Goal: Check status: Check status

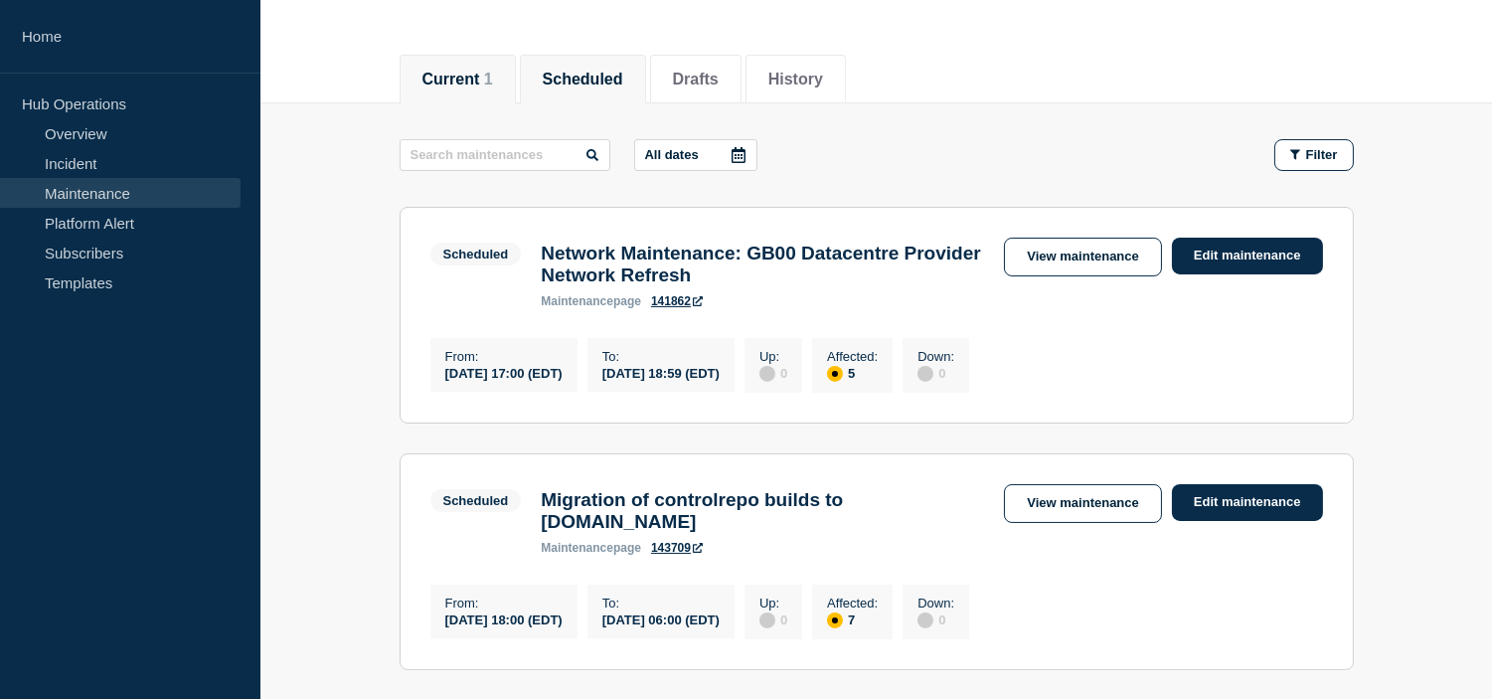
click at [465, 81] on button "Current 1" at bounding box center [457, 80] width 71 height 18
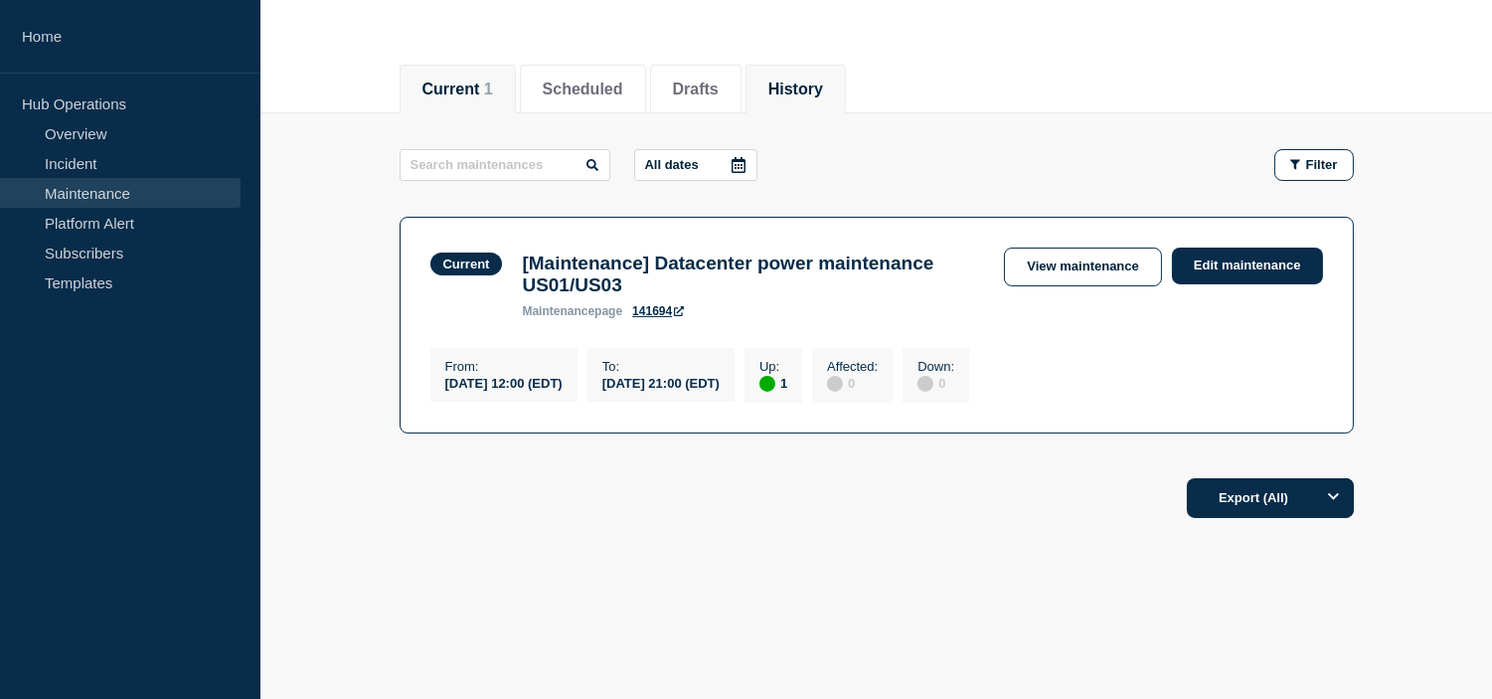
click at [821, 65] on li "History" at bounding box center [795, 89] width 100 height 49
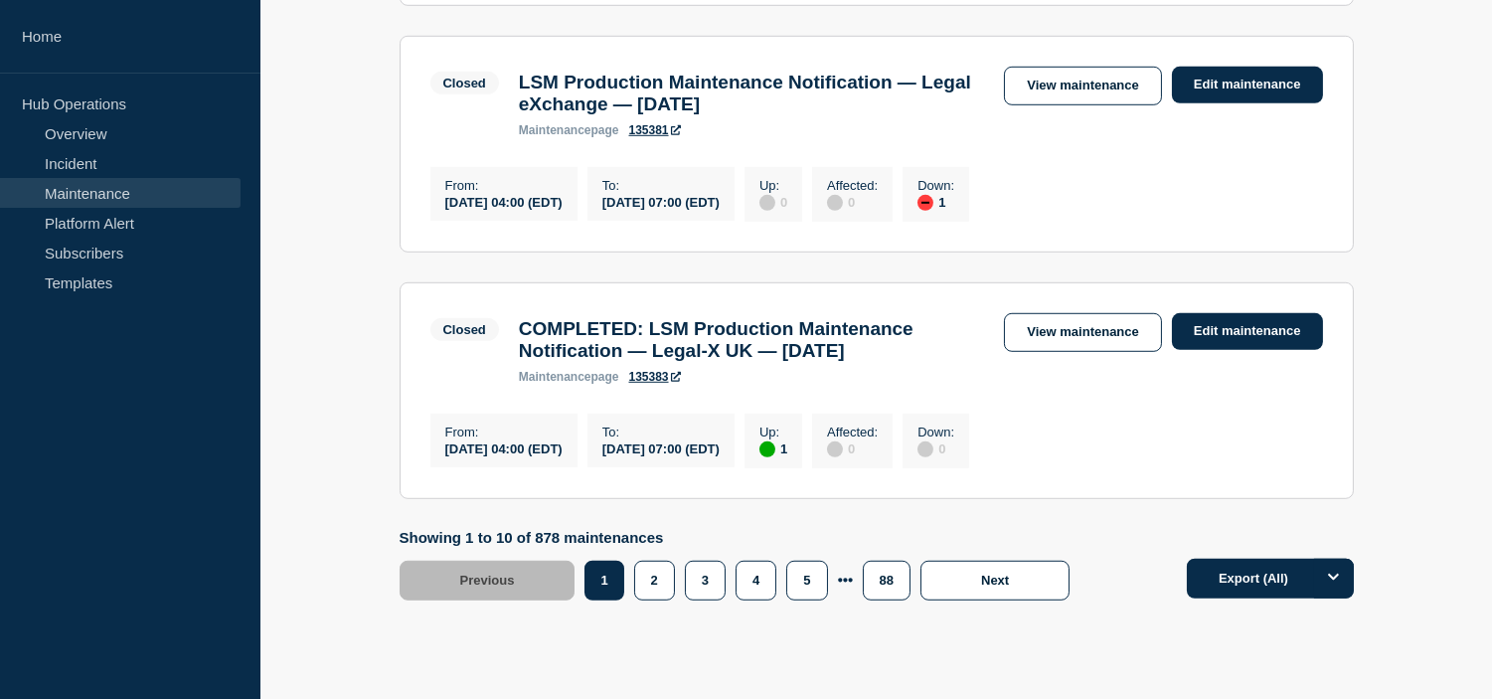
scroll to position [2524, 0]
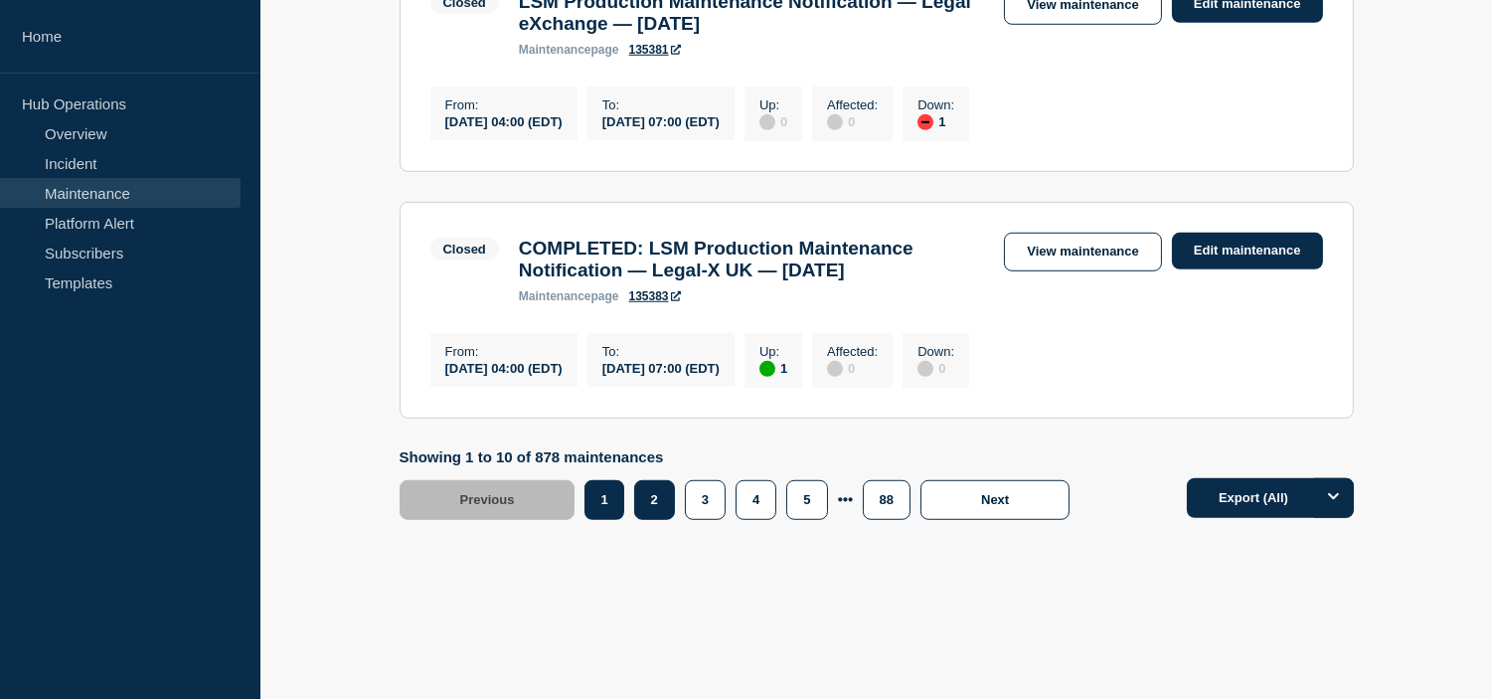
click at [669, 520] on button "2" at bounding box center [654, 500] width 41 height 40
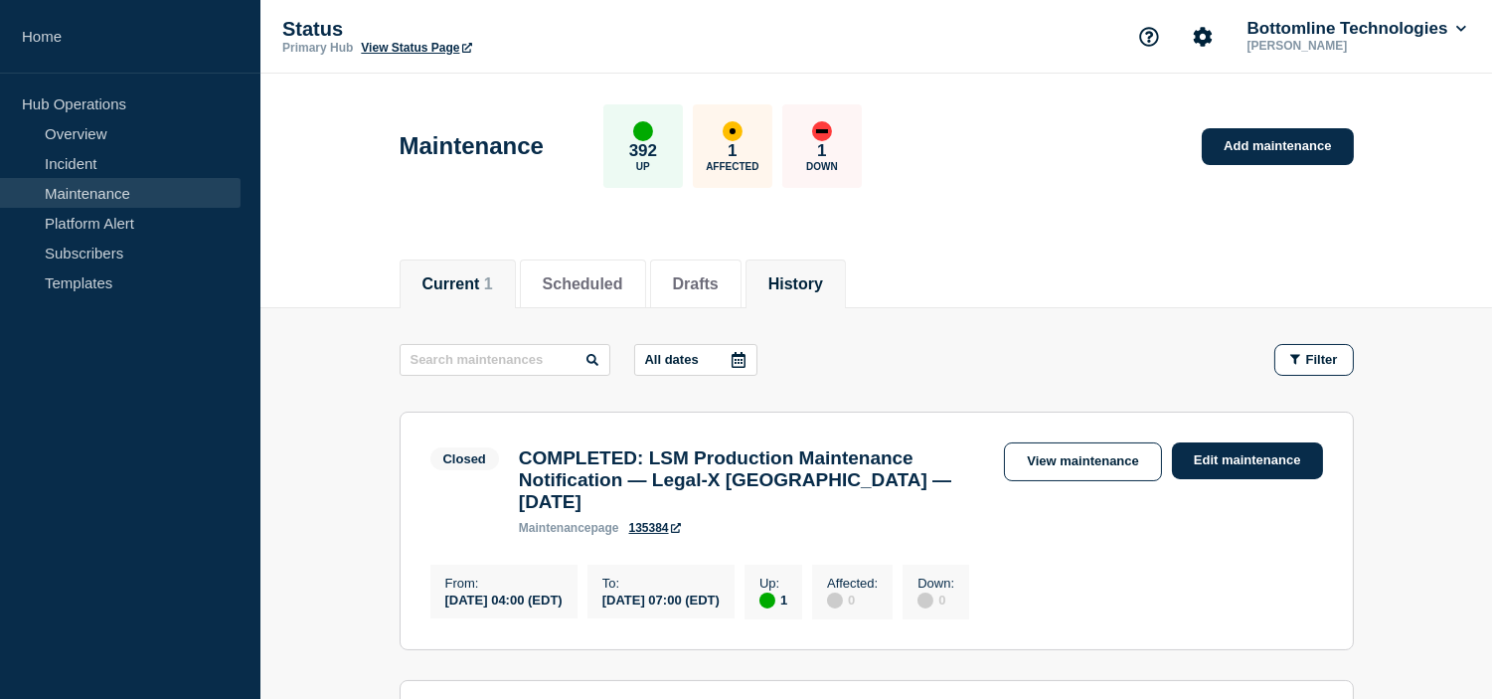
click at [480, 284] on button "Current 1" at bounding box center [457, 284] width 71 height 18
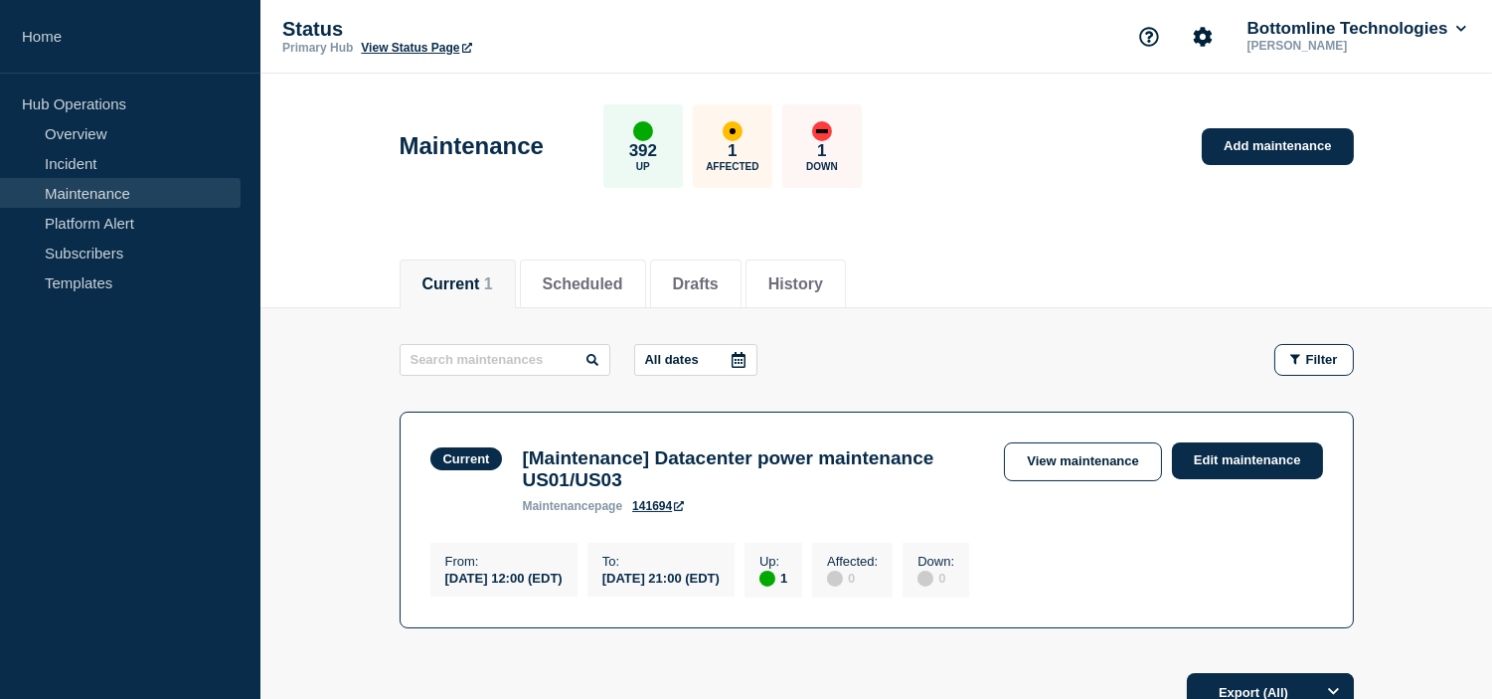
drag, startPoint x: 1040, startPoint y: 458, endPoint x: 999, endPoint y: 461, distance: 41.8
click at [1040, 458] on link "View maintenance" at bounding box center [1082, 461] width 157 height 39
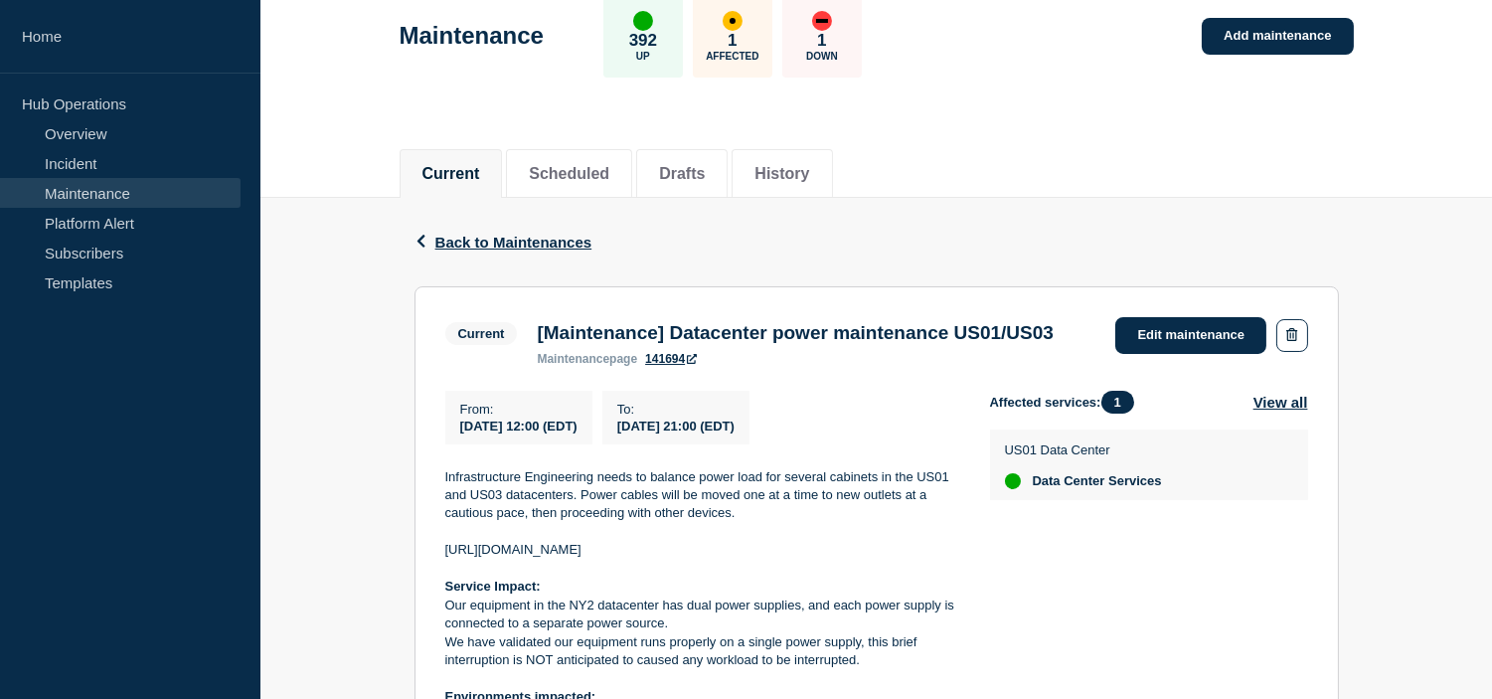
scroll to position [221, 0]
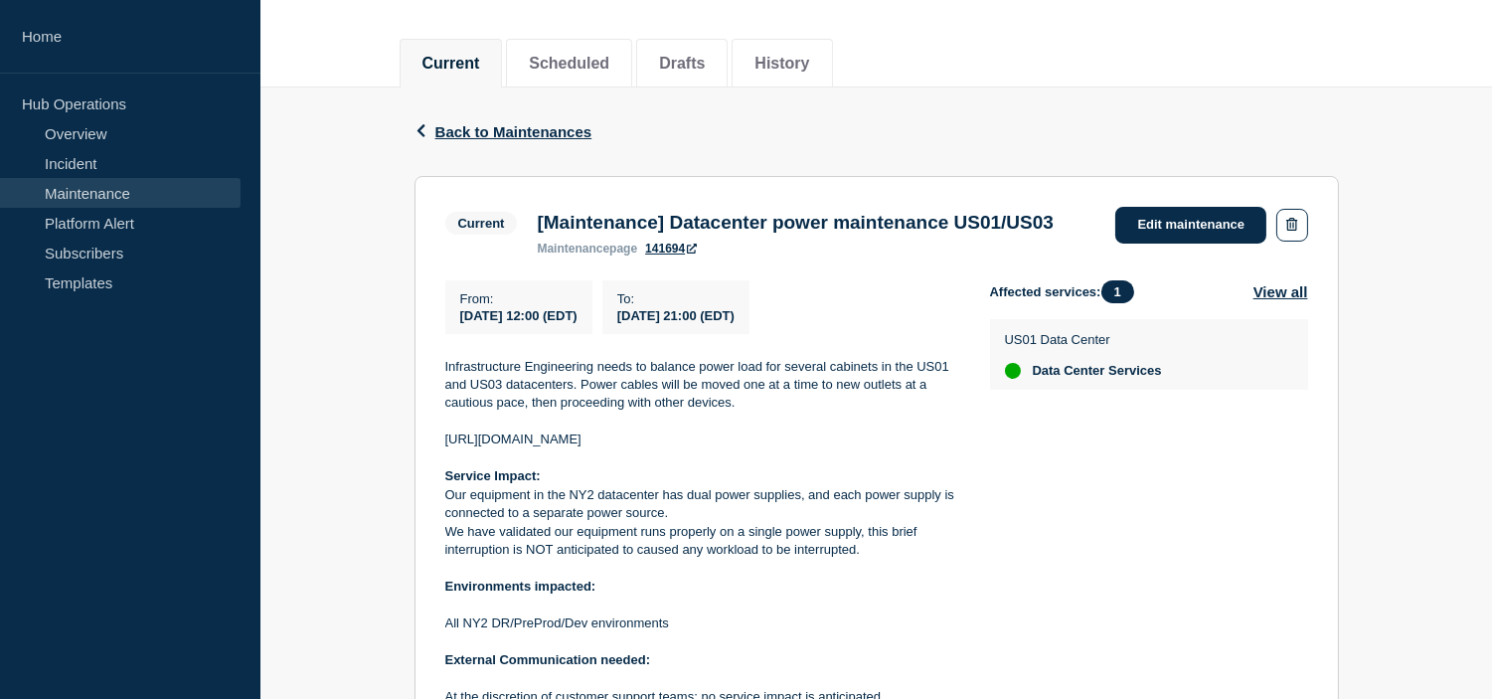
drag, startPoint x: 709, startPoint y: 465, endPoint x: 698, endPoint y: 484, distance: 21.8
click at [427, 469] on section "Current [Maintenance] Datacenter power maintenance US01/US03 maintenance page 1…" at bounding box center [876, 521] width 924 height 690
copy p "[URL][DOMAIN_NAME]"
click at [925, 145] on div "Back Back to Maintenances" at bounding box center [876, 131] width 924 height 88
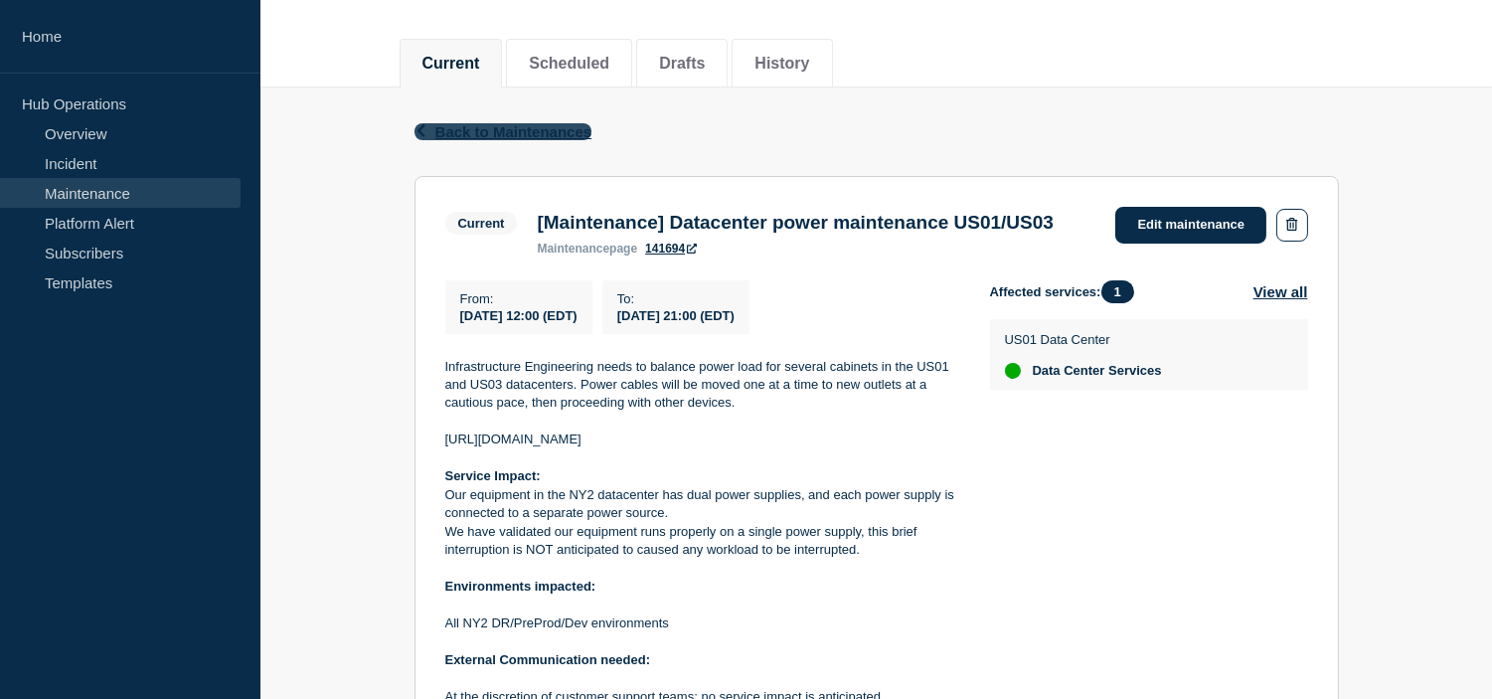
click at [451, 131] on span "Back to Maintenances" at bounding box center [513, 131] width 157 height 17
